Goal: Information Seeking & Learning: Check status

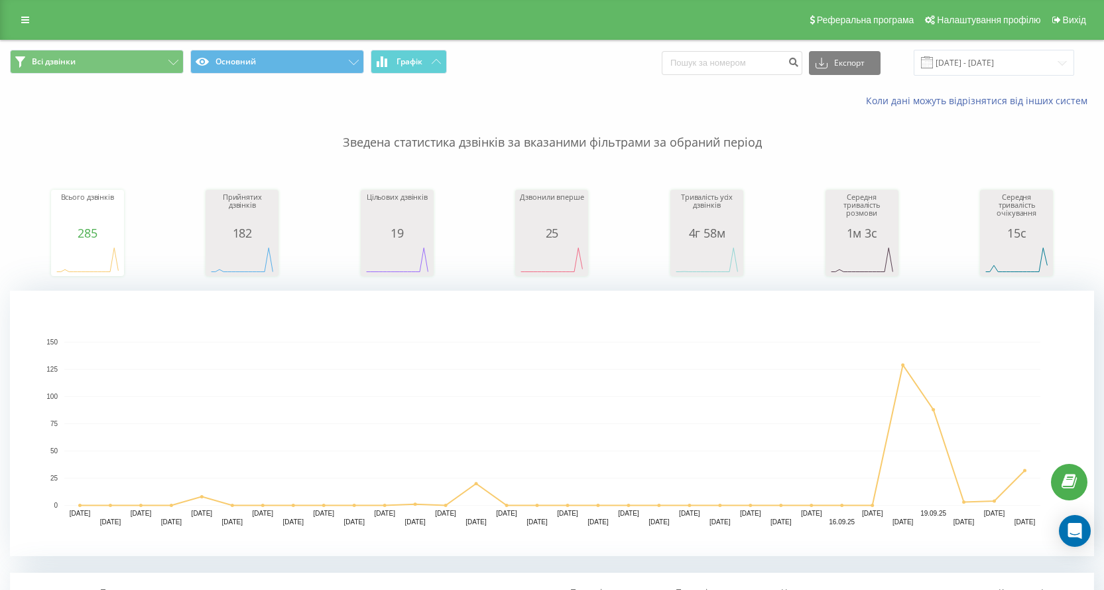
click at [933, 60] on span at bounding box center [927, 62] width 12 height 12
click at [956, 68] on input "[DATE] - [DATE]" at bounding box center [994, 63] width 161 height 26
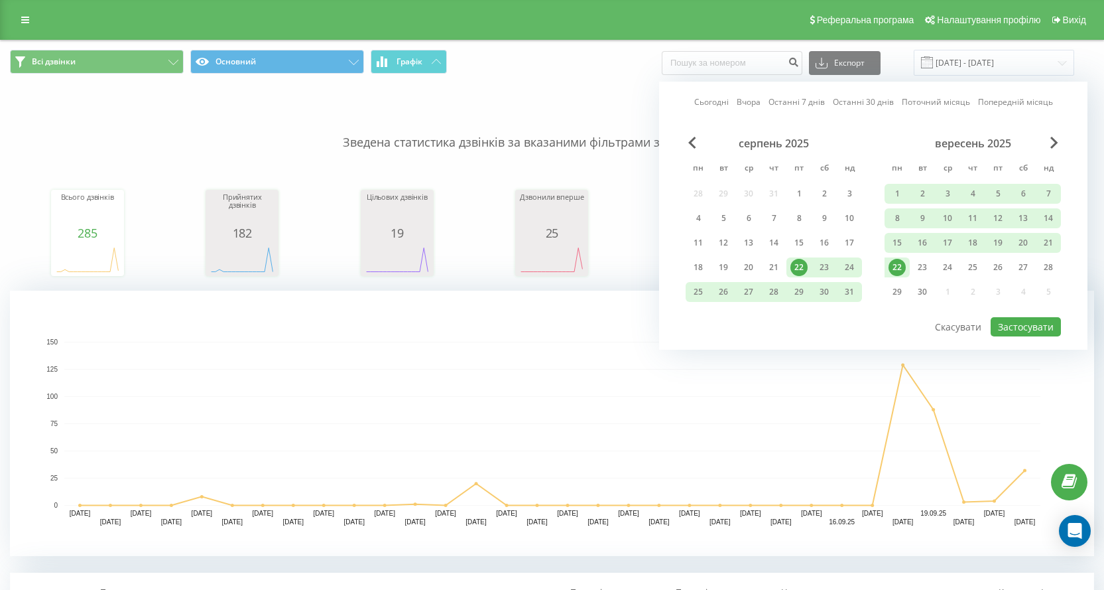
click at [902, 266] on div "22" at bounding box center [897, 267] width 17 height 17
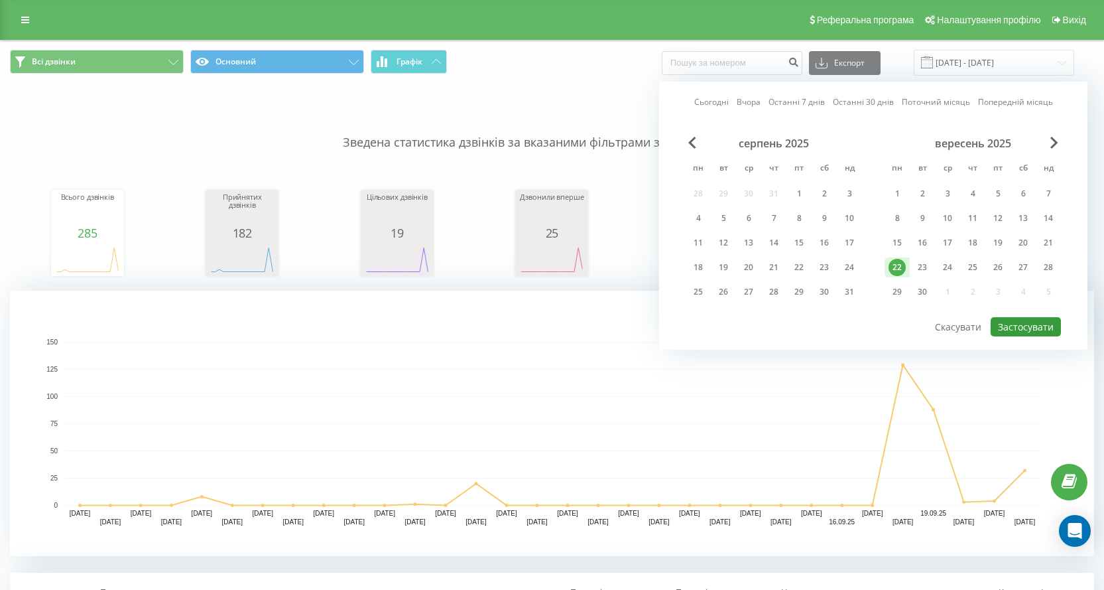
click at [1015, 322] on button "Застосувати" at bounding box center [1026, 326] width 70 height 19
type input "[DATE] - [DATE]"
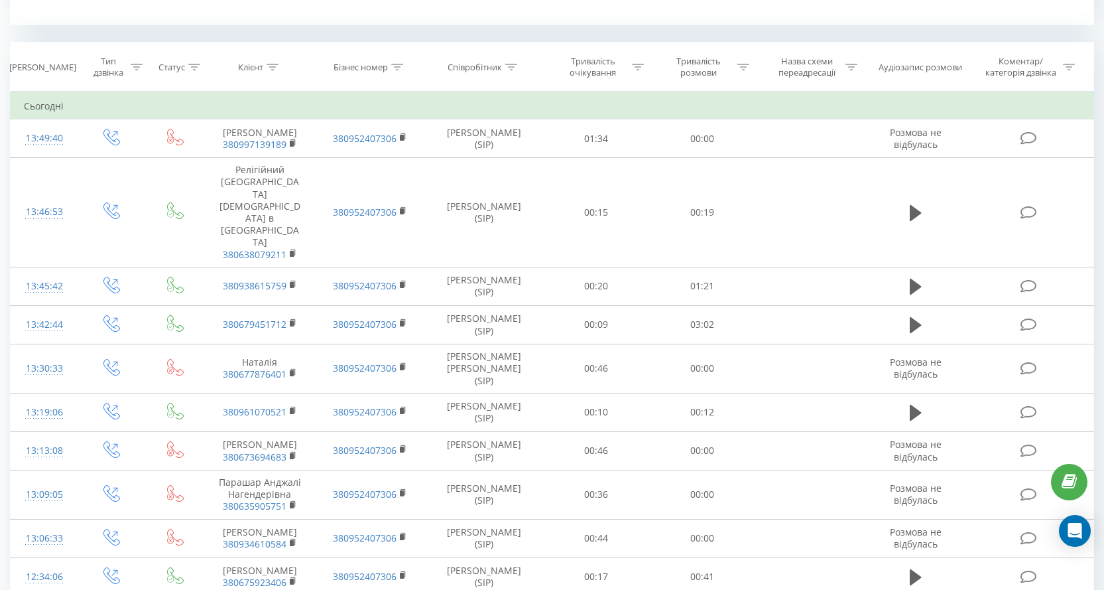
scroll to position [464, 0]
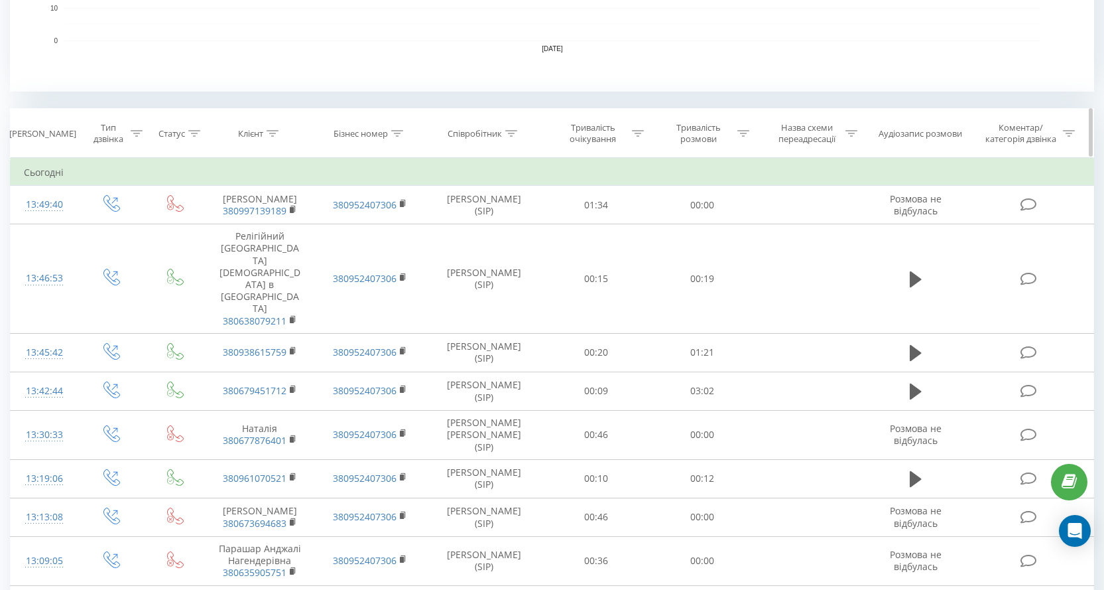
click at [133, 135] on icon at bounding box center [137, 133] width 12 height 7
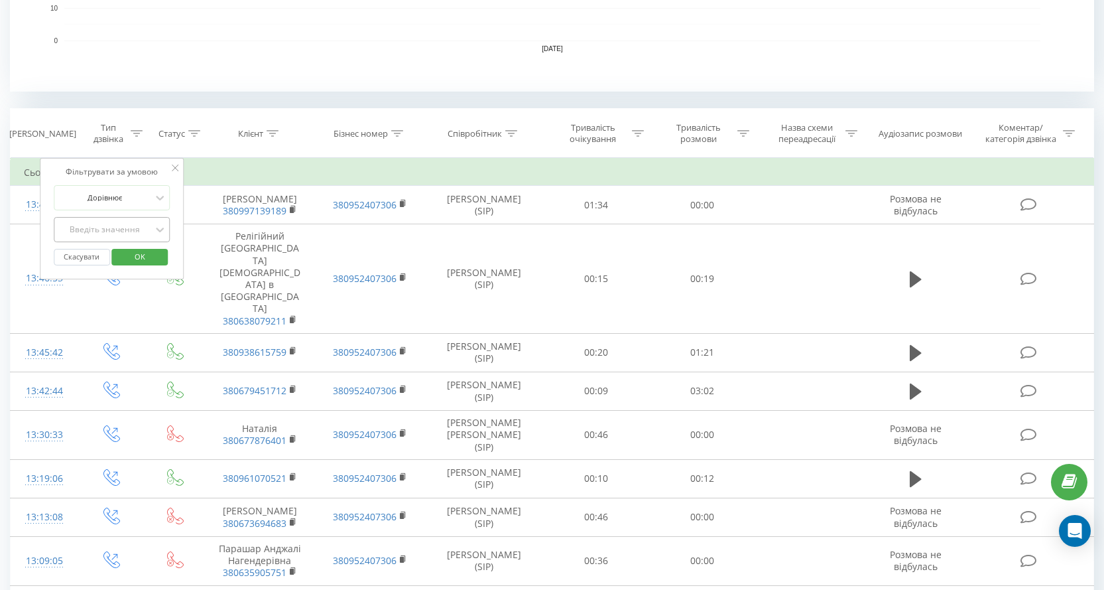
click at [128, 227] on div "Введіть значення" at bounding box center [105, 229] width 94 height 11
click at [123, 249] on div "Вхідний" at bounding box center [111, 255] width 115 height 21
click at [141, 257] on span "OK" at bounding box center [139, 256] width 37 height 21
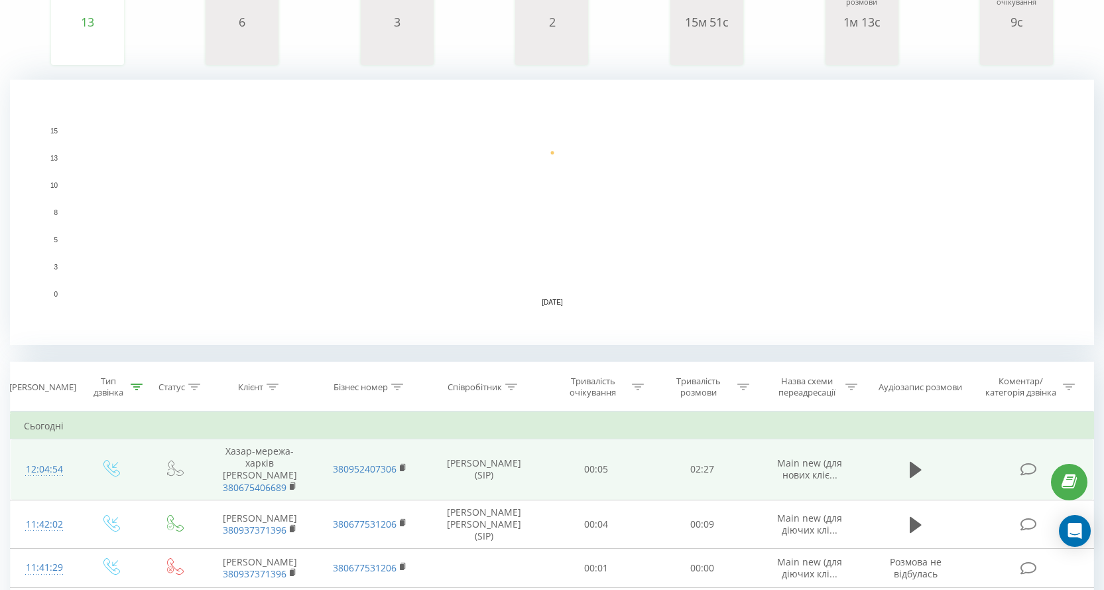
scroll to position [344, 0]
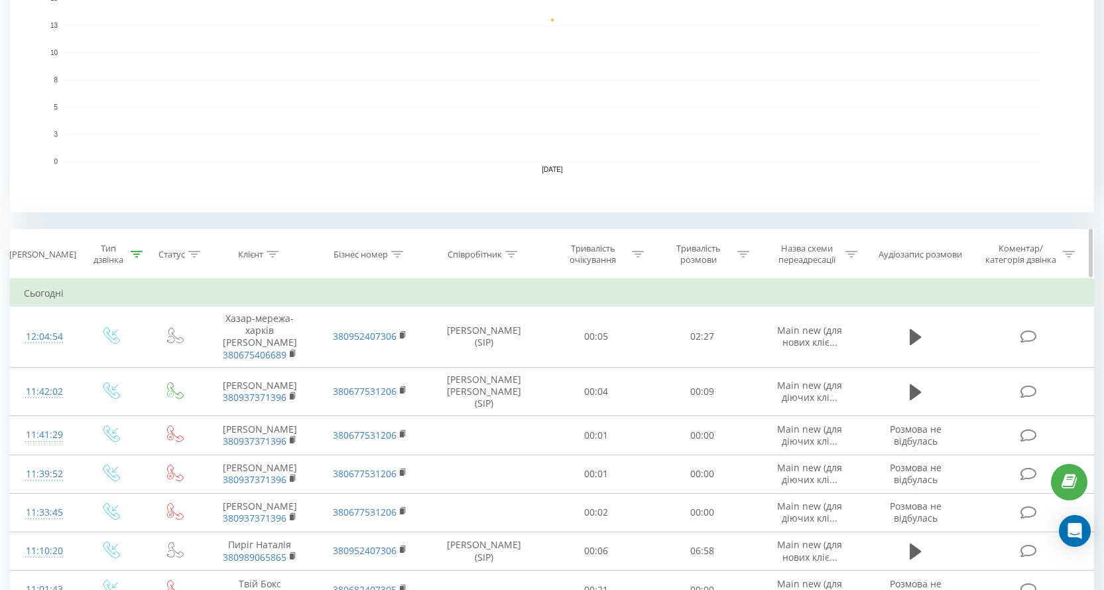
click at [135, 266] on th "Тип дзвінка" at bounding box center [112, 253] width 68 height 49
click at [135, 261] on div "Тип дзвінка" at bounding box center [116, 254] width 52 height 23
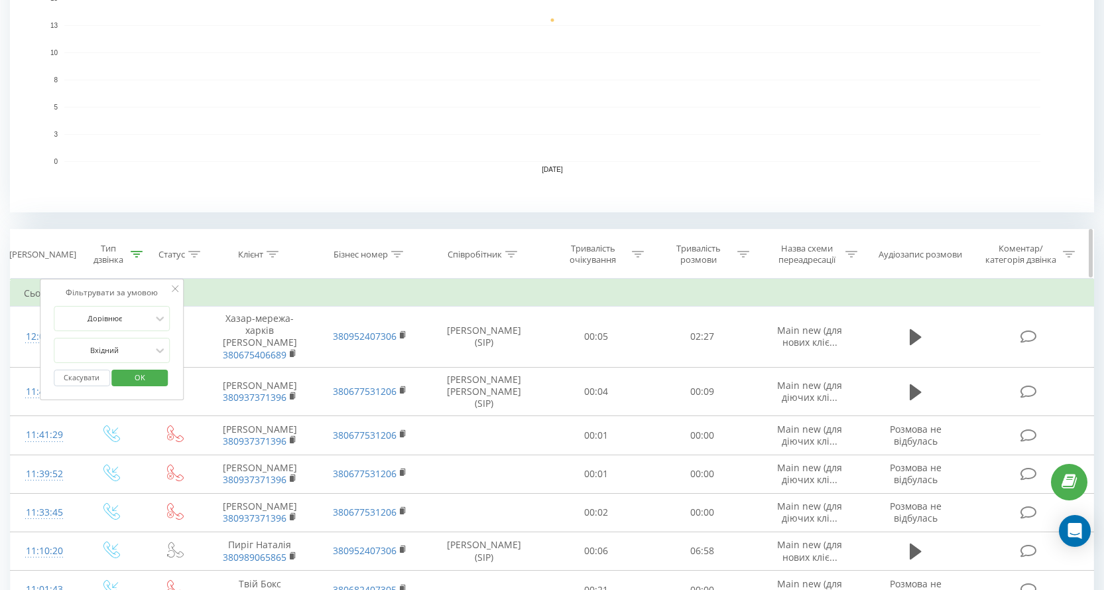
click at [137, 255] on icon at bounding box center [137, 254] width 12 height 7
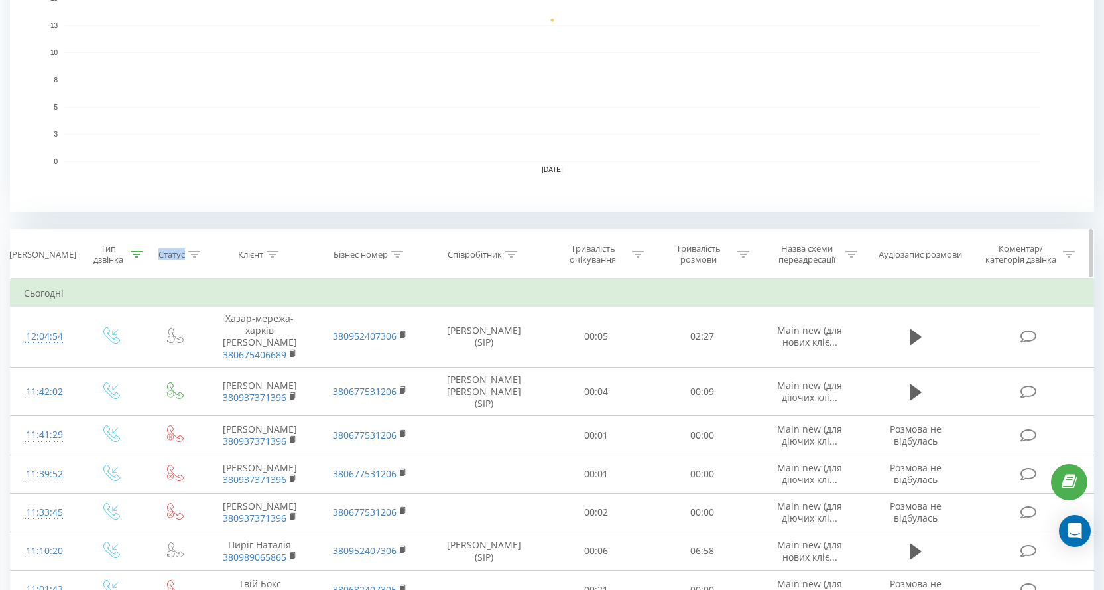
click at [137, 255] on icon at bounding box center [137, 254] width 12 height 7
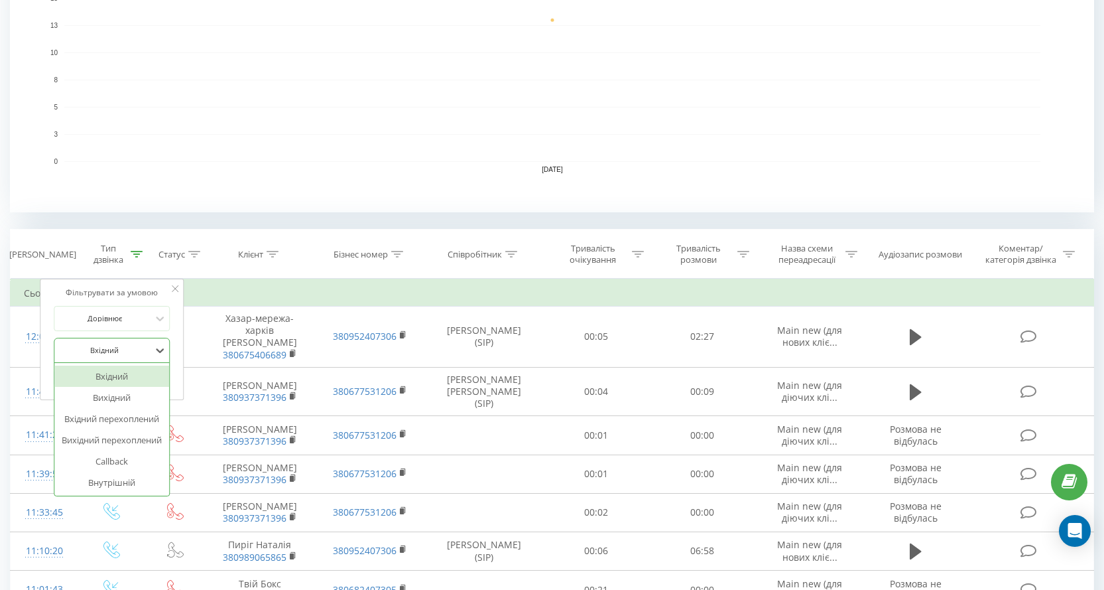
click at [139, 346] on div at bounding box center [105, 350] width 94 height 13
click at [162, 353] on icon at bounding box center [159, 350] width 13 height 13
click at [100, 373] on button "Скасувати" at bounding box center [82, 377] width 56 height 17
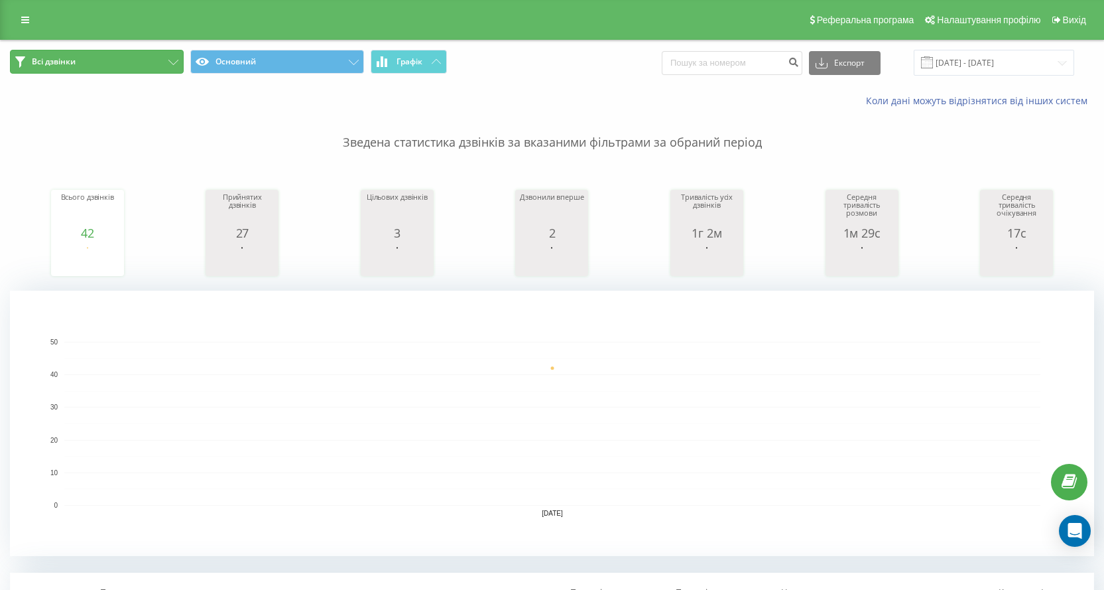
click at [145, 65] on button "Всі дзвінки" at bounding box center [97, 62] width 174 height 24
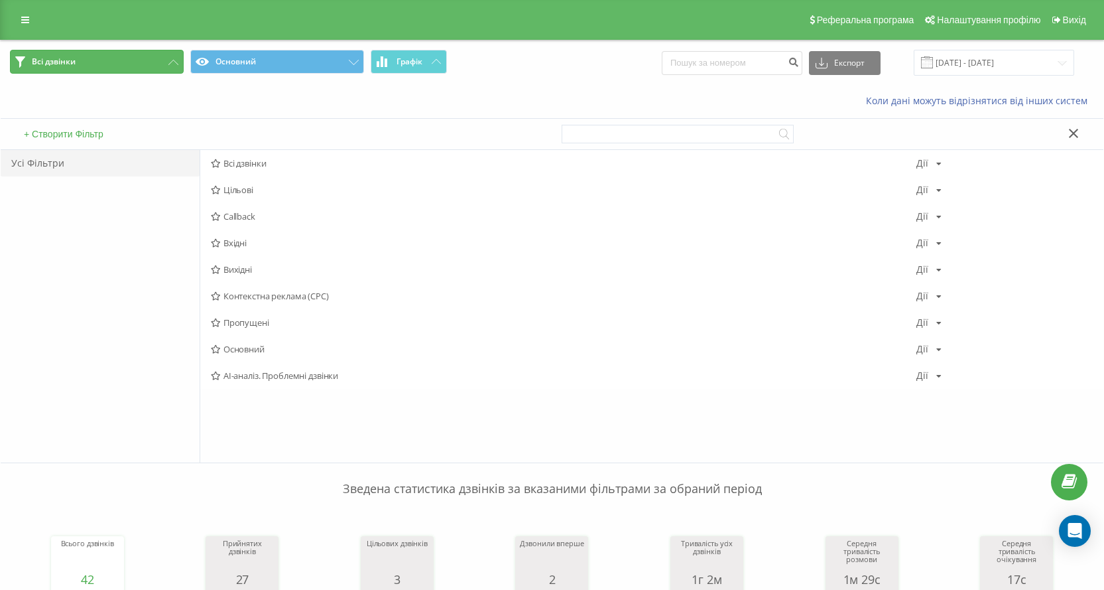
click at [145, 65] on button "Всі дзвінки" at bounding box center [97, 62] width 174 height 24
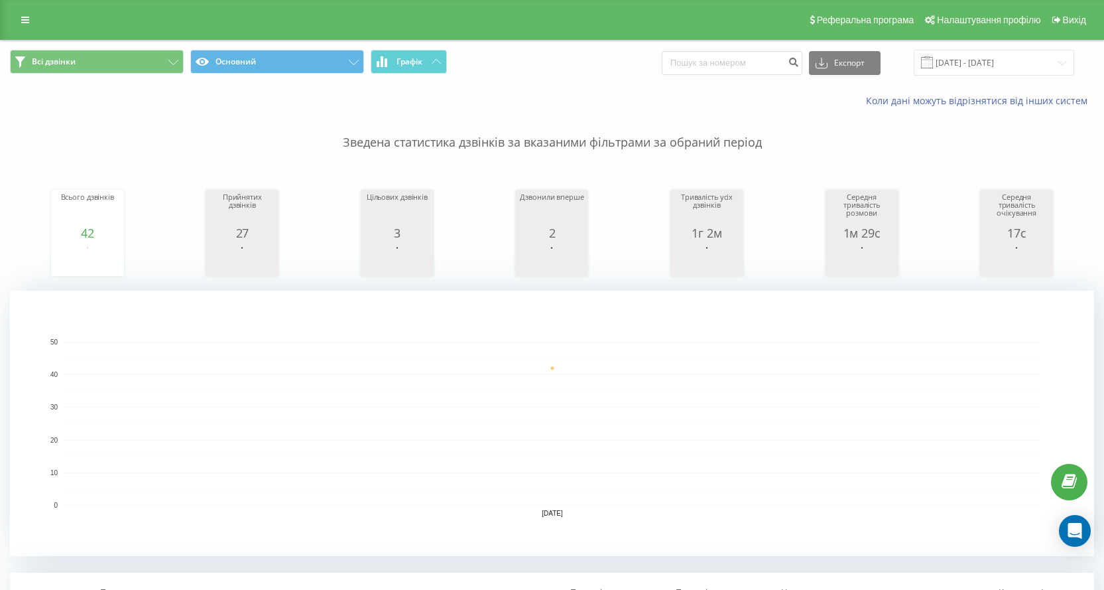
click at [280, 352] on rect "A chart." at bounding box center [552, 424] width 976 height 164
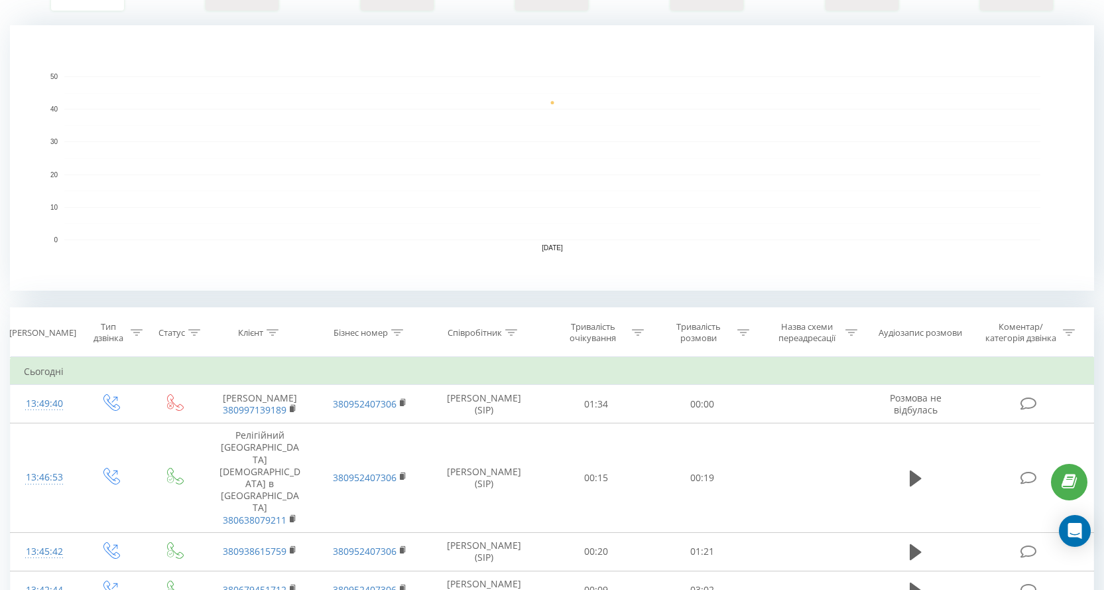
scroll to position [199, 0]
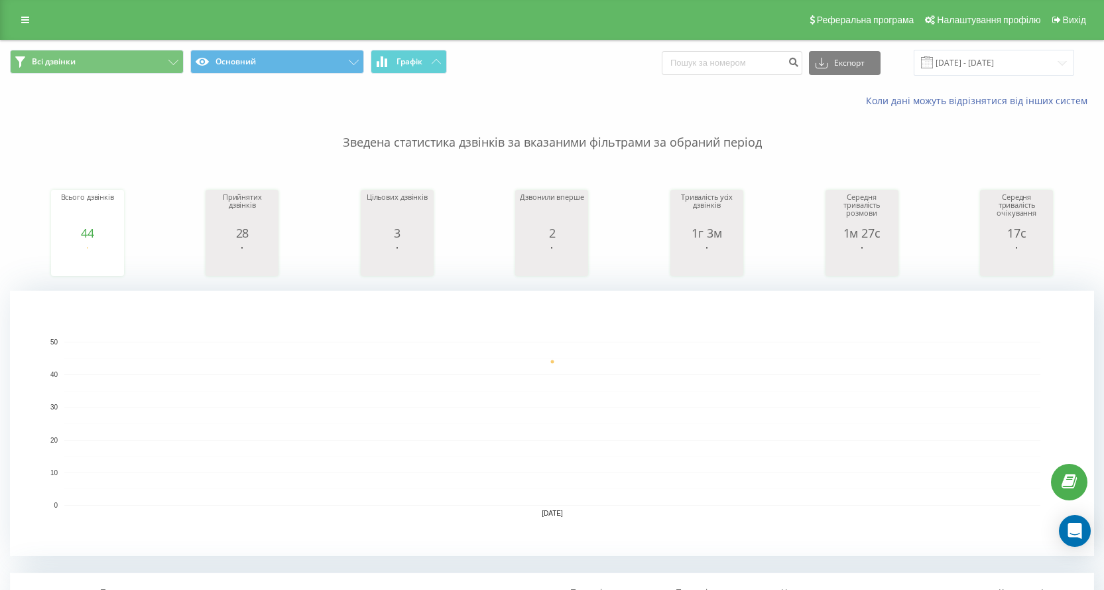
scroll to position [265, 0]
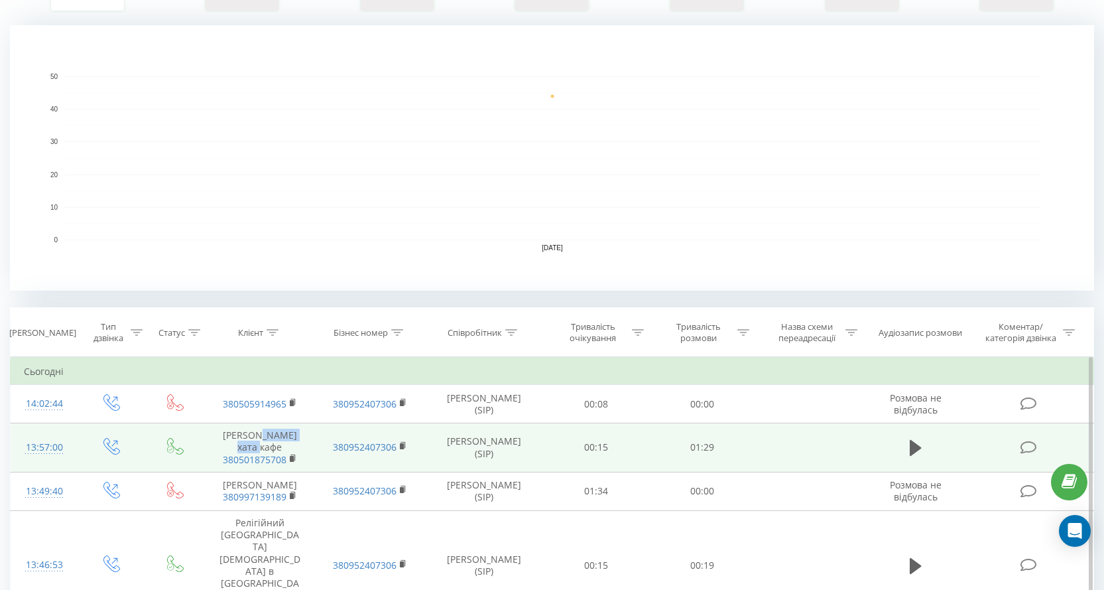
drag, startPoint x: 255, startPoint y: 404, endPoint x: 266, endPoint y: 446, distance: 43.8
click at [266, 446] on td "Шевченкова хата кафе 380501875708" at bounding box center [260, 447] width 110 height 49
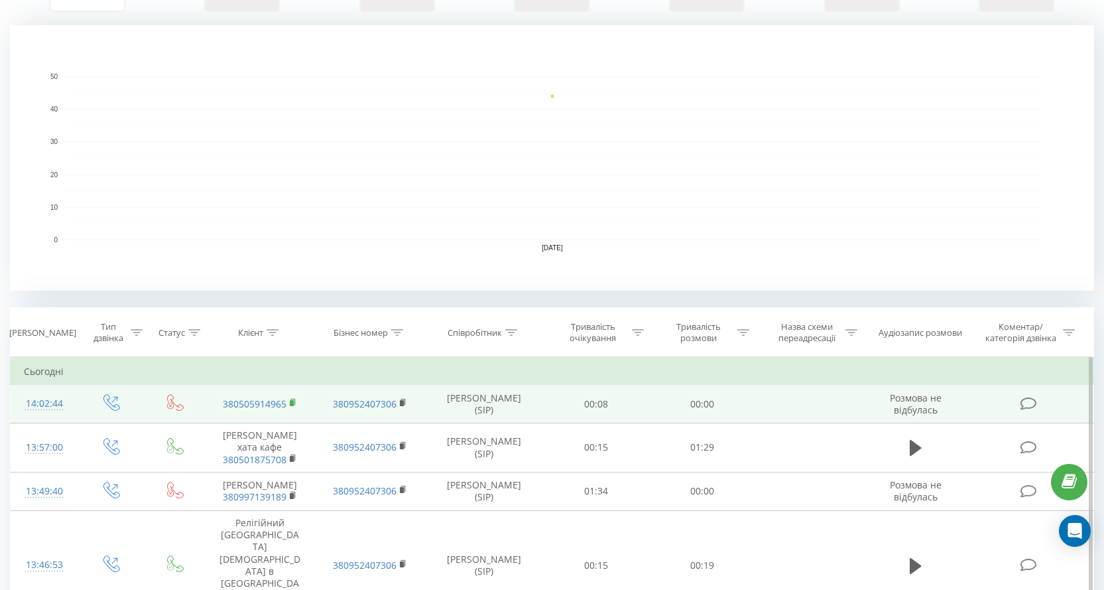
click at [292, 403] on rect at bounding box center [292, 403] width 4 height 6
